Goal: Information Seeking & Learning: Check status

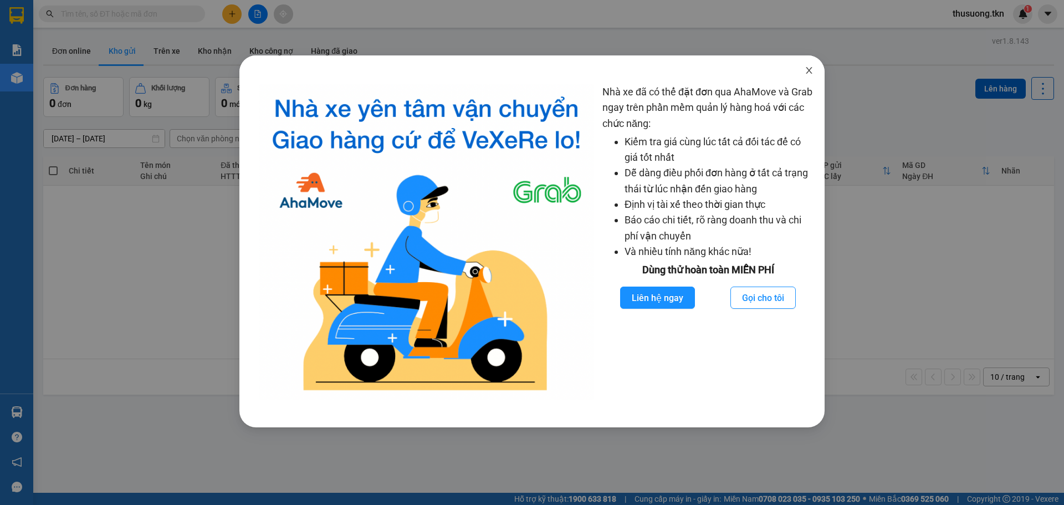
click at [814, 75] on span "Close" at bounding box center [809, 70] width 31 height 31
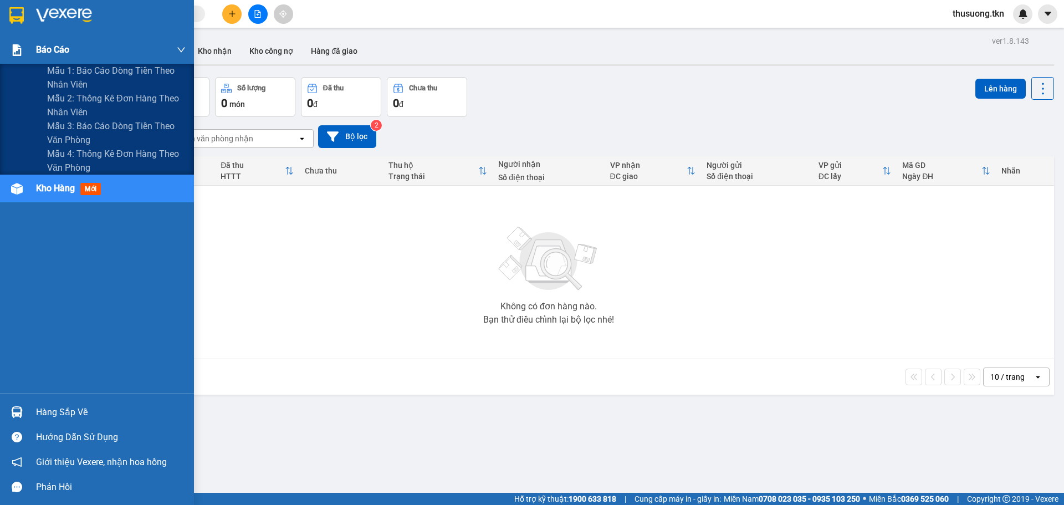
click at [17, 55] on img at bounding box center [17, 50] width 12 height 12
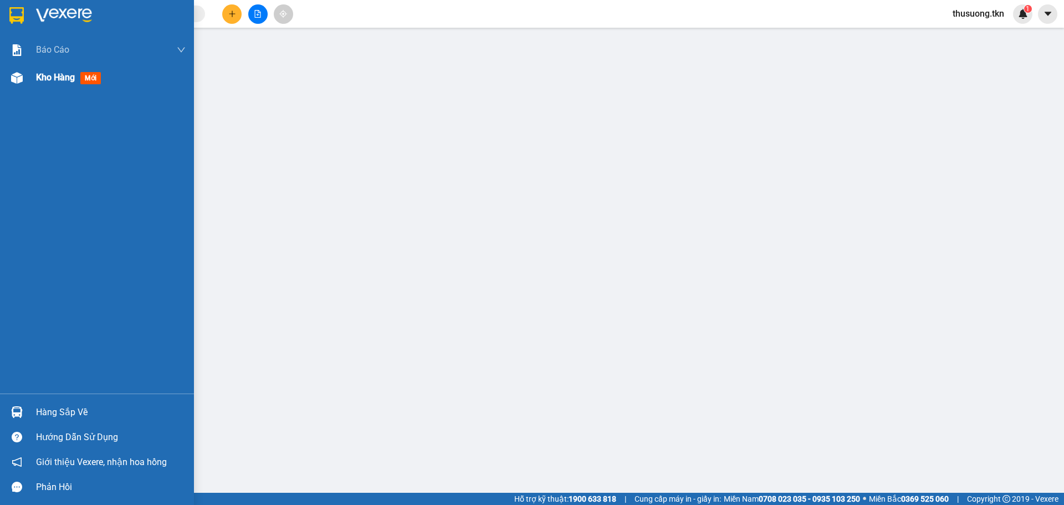
click at [75, 91] on div "Kho hàng mới" at bounding box center [111, 78] width 150 height 28
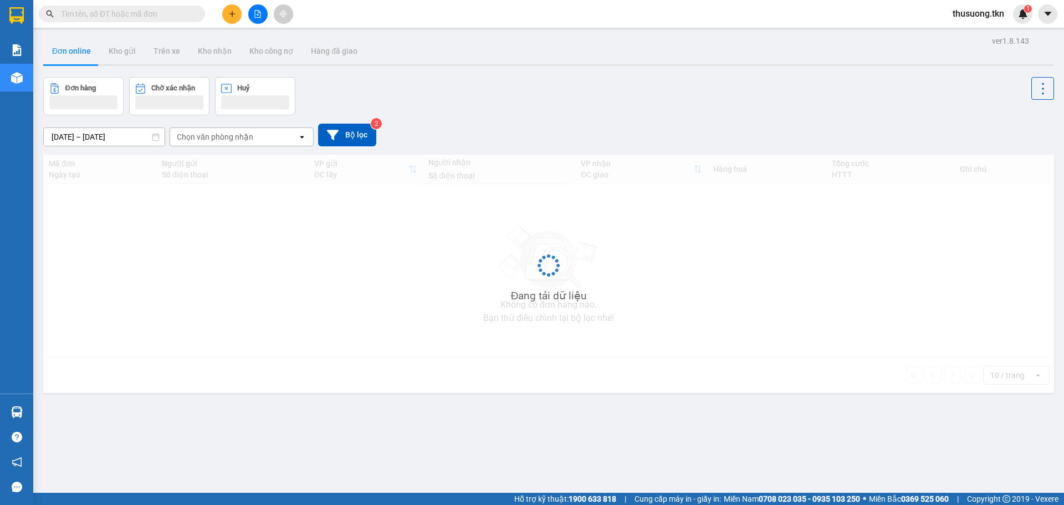
click at [118, 137] on input "09/09/2025 – 12/09/2025" at bounding box center [104, 137] width 121 height 18
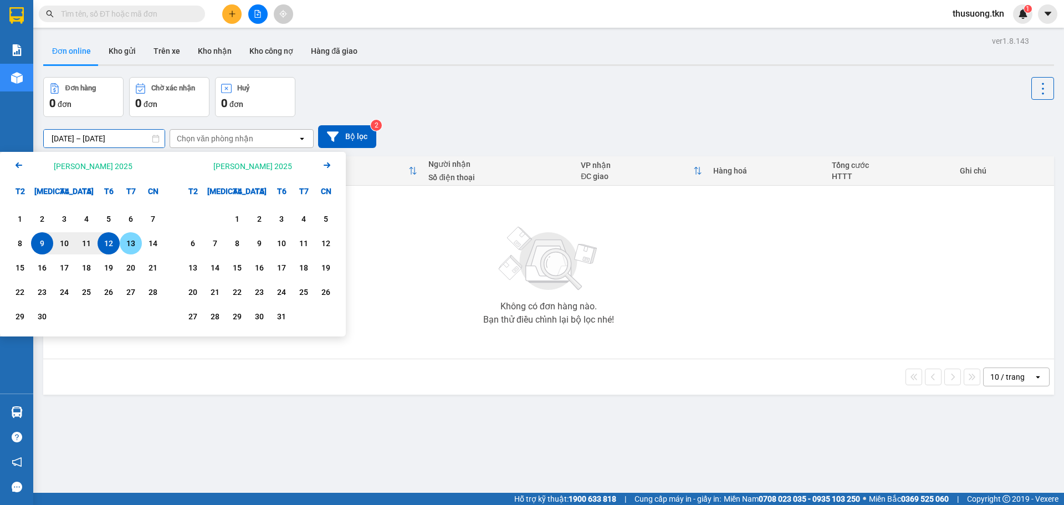
click at [141, 242] on div "13" at bounding box center [131, 243] width 22 height 22
click at [108, 242] on div "12" at bounding box center [109, 243] width 16 height 13
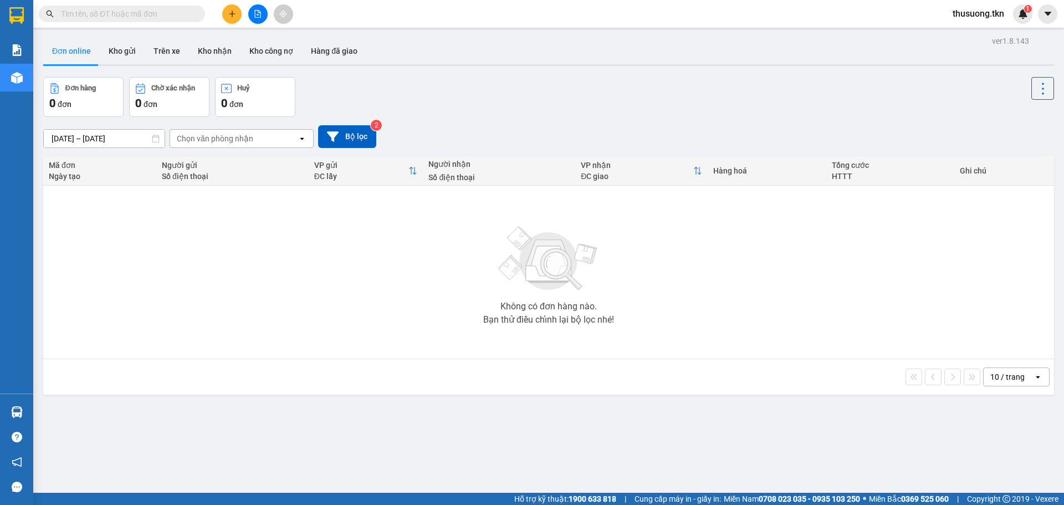
click at [110, 135] on input "12/09/2025 – 13/09/2025" at bounding box center [104, 139] width 121 height 18
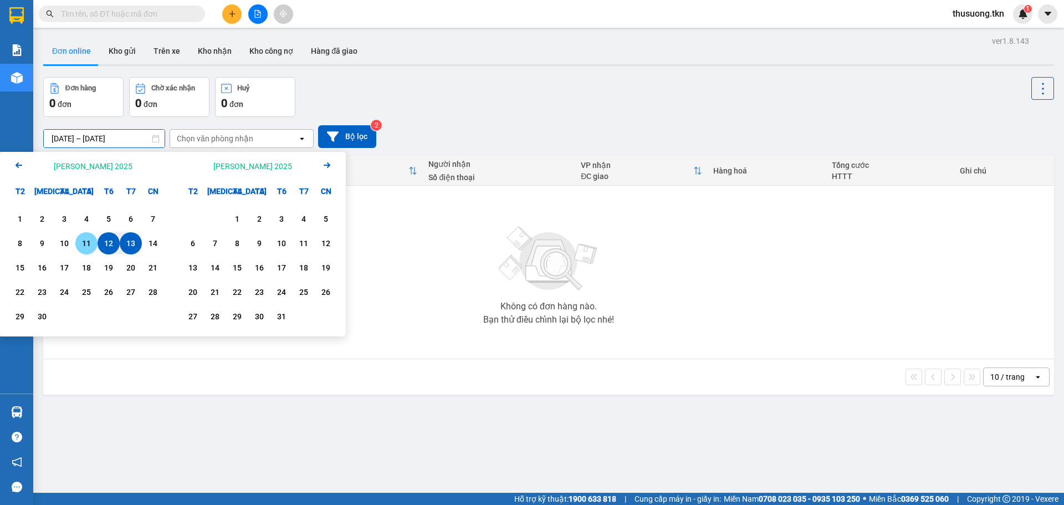
click at [84, 244] on div "11" at bounding box center [87, 243] width 16 height 13
click at [101, 246] on div "12" at bounding box center [109, 243] width 16 height 13
type input "11/09/2025 – 12/09/2025"
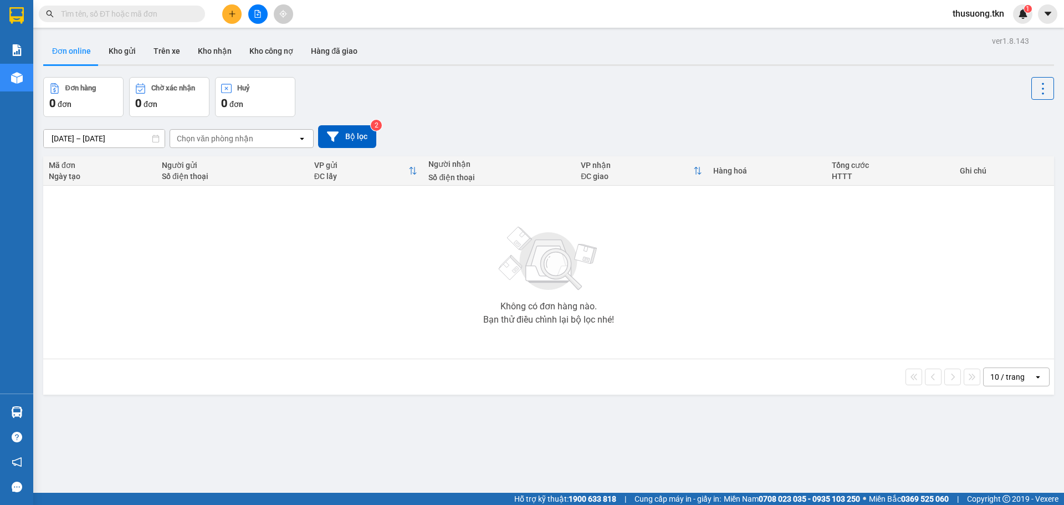
click at [865, 229] on div "Không có đơn hàng nào. Bạn thử điều chỉnh lại bộ lọc nhé!" at bounding box center [549, 272] width 1000 height 166
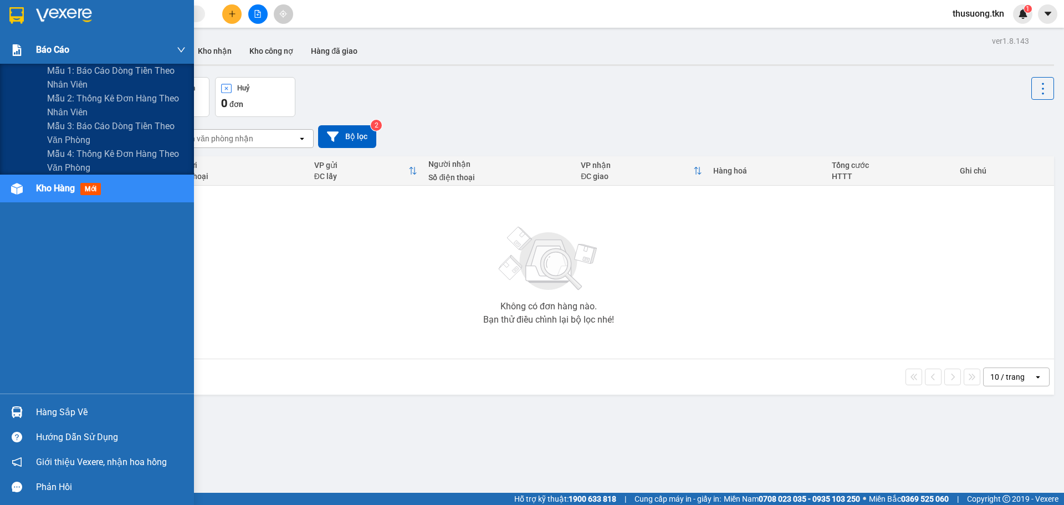
click at [98, 44] on div "Báo cáo" at bounding box center [111, 50] width 150 height 28
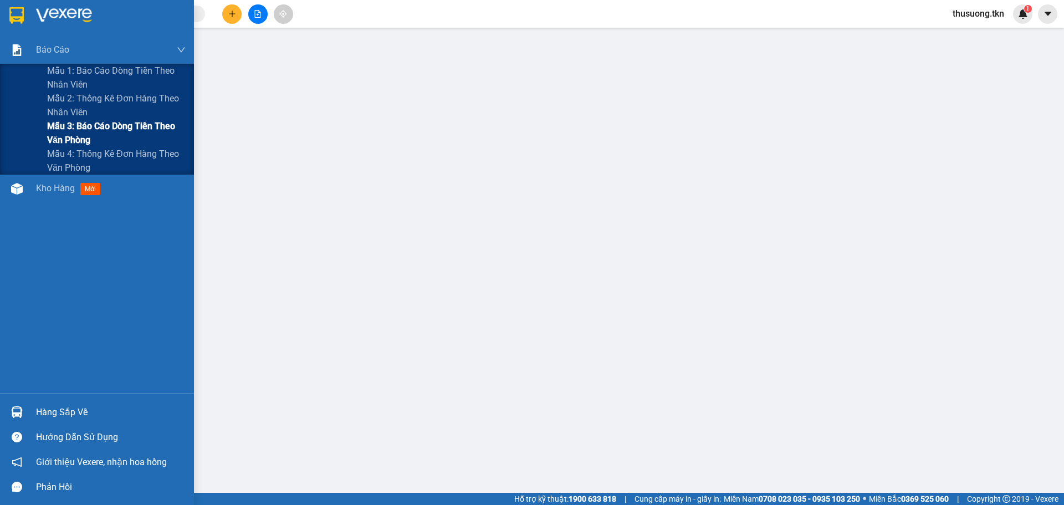
click at [83, 135] on span "Mẫu 3: Báo cáo dòng tiền theo văn phòng" at bounding box center [116, 133] width 139 height 28
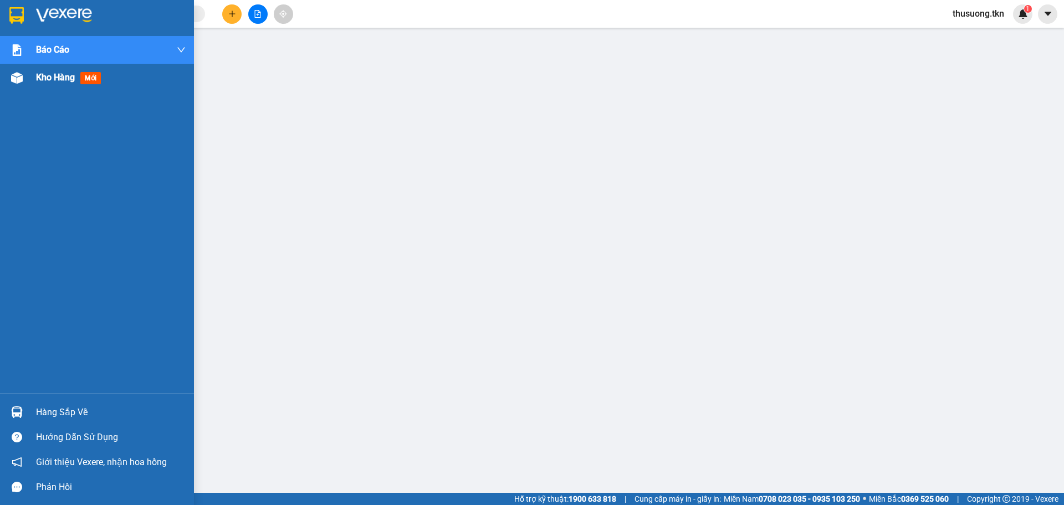
click at [16, 76] on img at bounding box center [17, 78] width 12 height 12
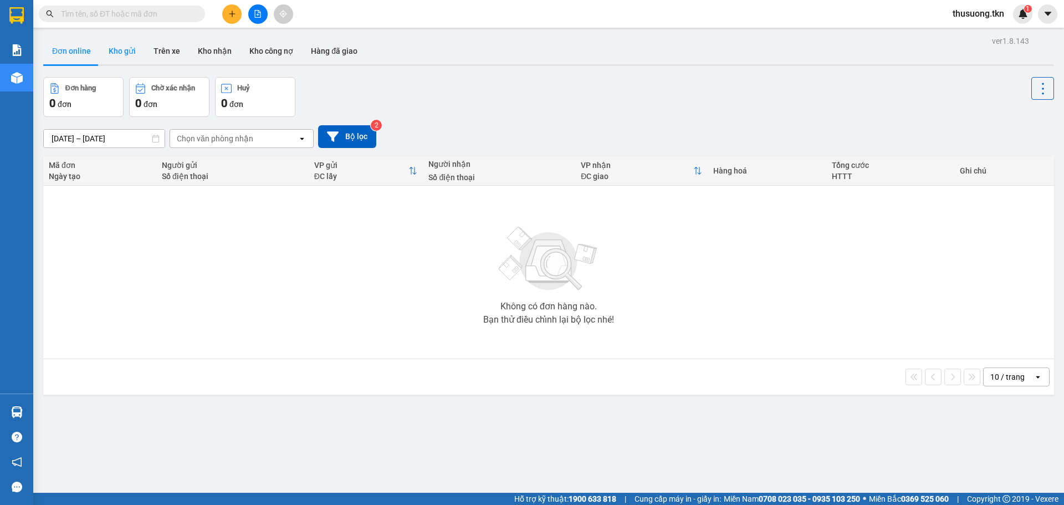
click at [118, 49] on button "Kho gửi" at bounding box center [122, 51] width 45 height 27
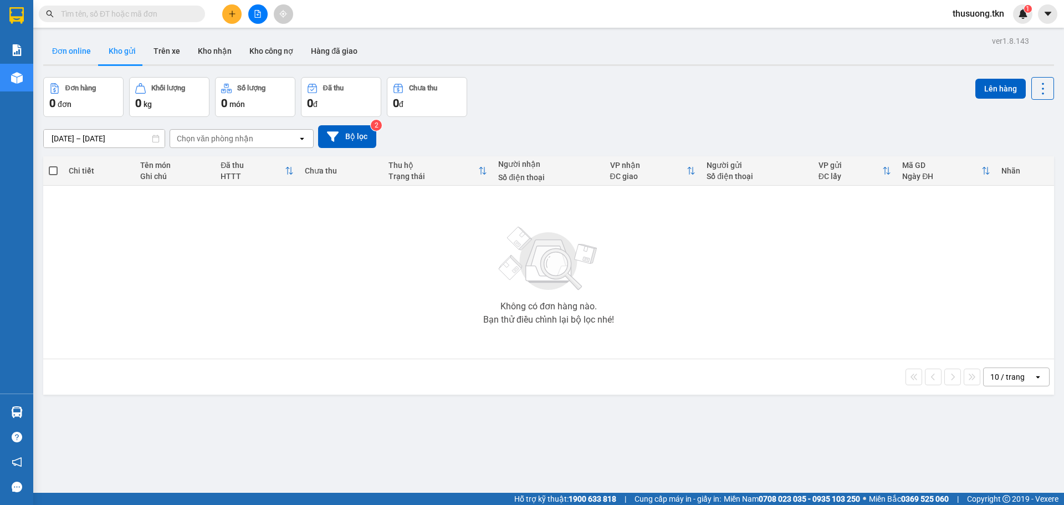
click at [54, 55] on button "Đơn online" at bounding box center [71, 51] width 57 height 27
